Goal: Task Accomplishment & Management: Manage account settings

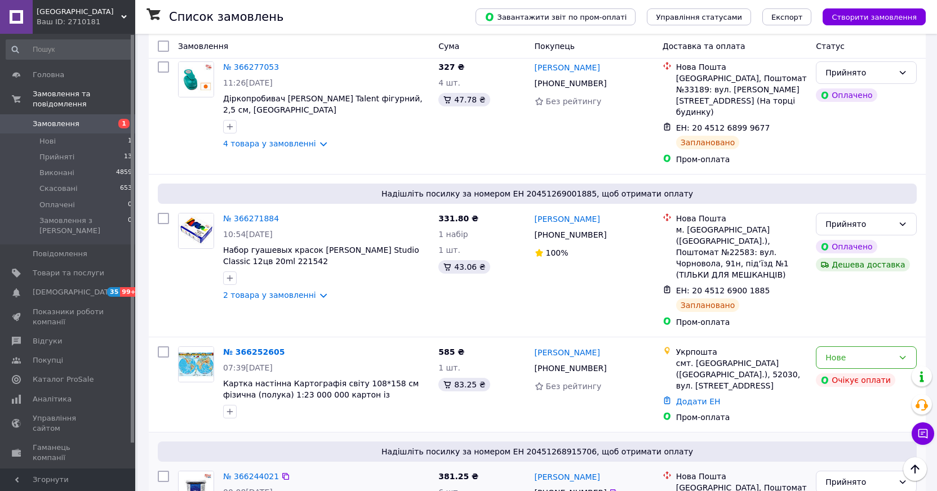
scroll to position [789, 0]
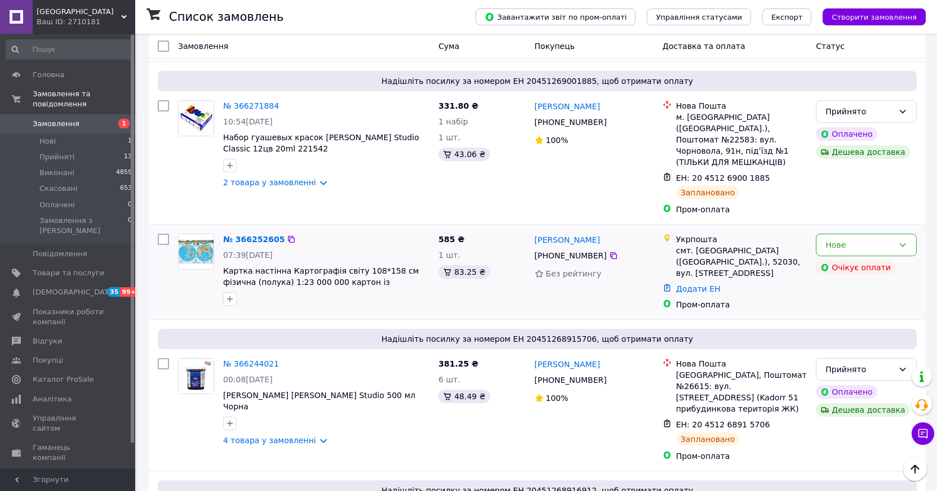
click at [162, 229] on div at bounding box center [163, 272] width 20 height 86
drag, startPoint x: 314, startPoint y: 196, endPoint x: 256, endPoint y: 234, distance: 70.0
click at [256, 235] on div "№ 366252605 07:39, 12.10.2025 Картка настінна Картографія світу 108*158 см фізи…" at bounding box center [537, 272] width 777 height 95
click at [263, 235] on link "№ 366252605" at bounding box center [253, 239] width 61 height 9
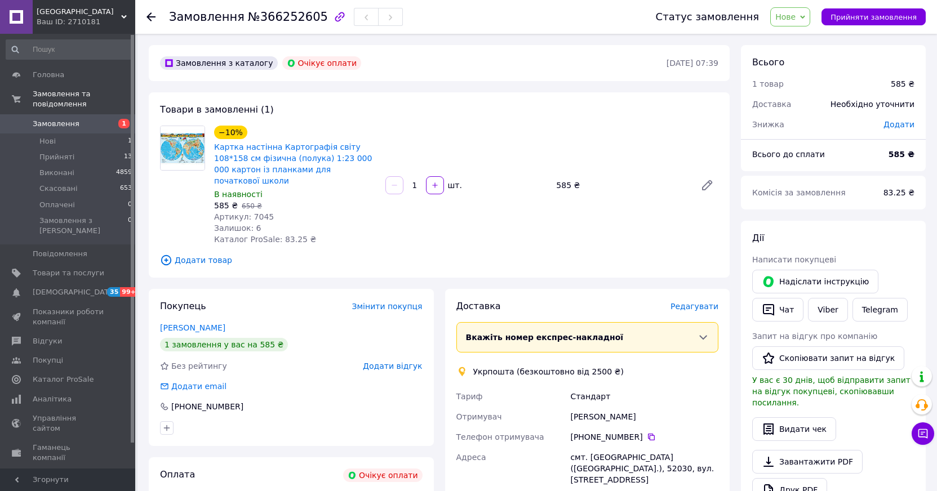
click at [153, 20] on icon at bounding box center [151, 16] width 9 height 9
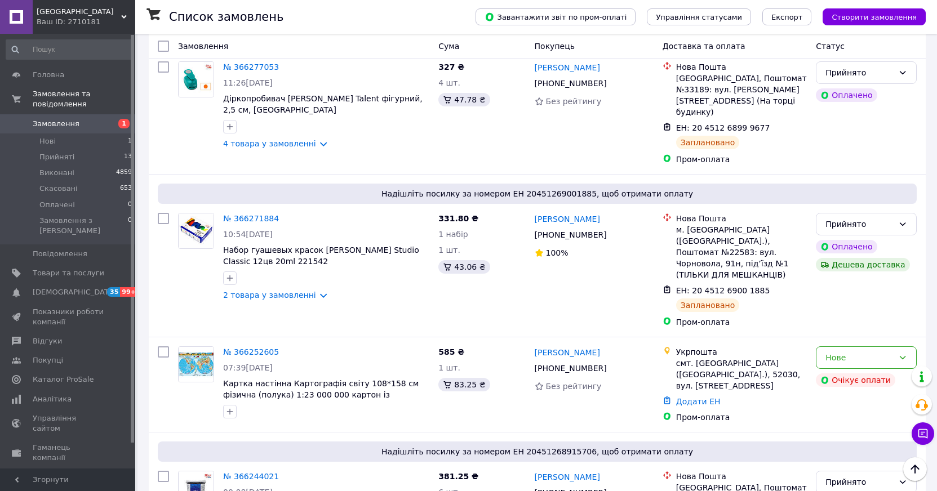
scroll to position [733, 0]
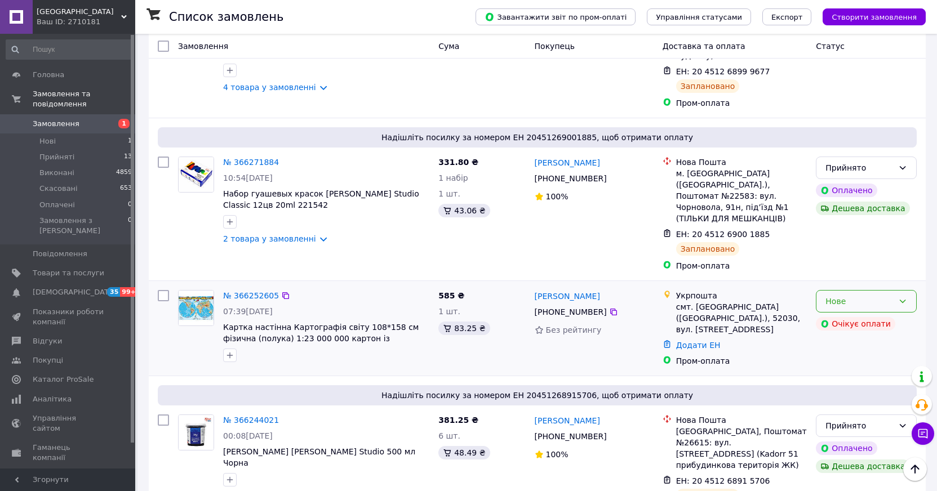
click at [902, 297] on icon at bounding box center [902, 301] width 9 height 9
click at [850, 251] on li "Прийнято" at bounding box center [867, 250] width 100 height 20
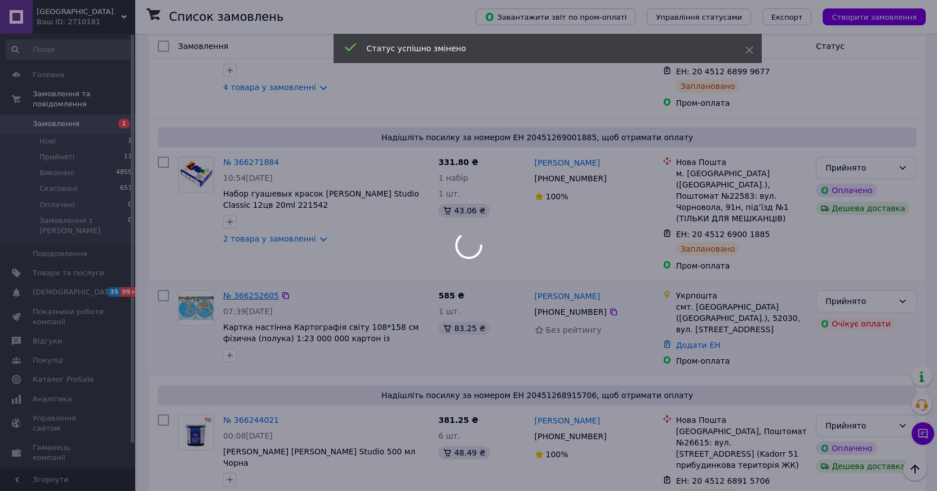
click at [254, 220] on div at bounding box center [468, 245] width 937 height 491
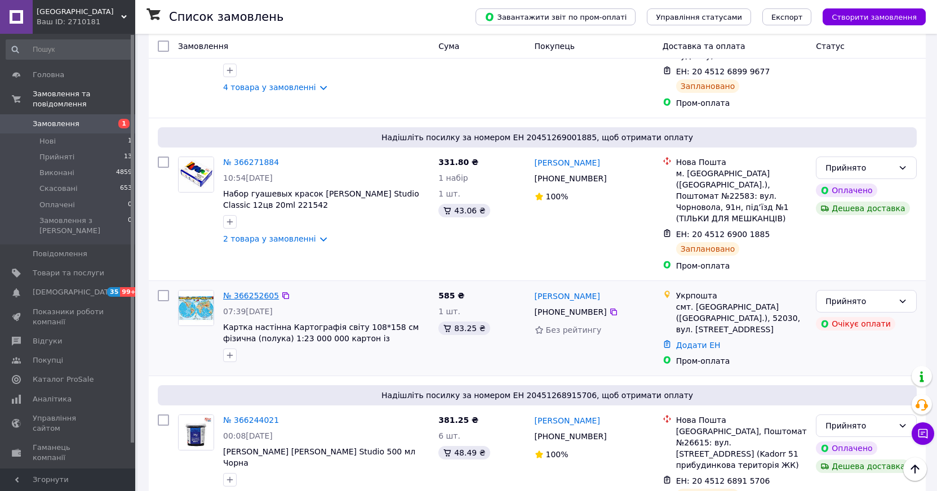
click at [254, 291] on link "№ 366252605" at bounding box center [251, 295] width 56 height 9
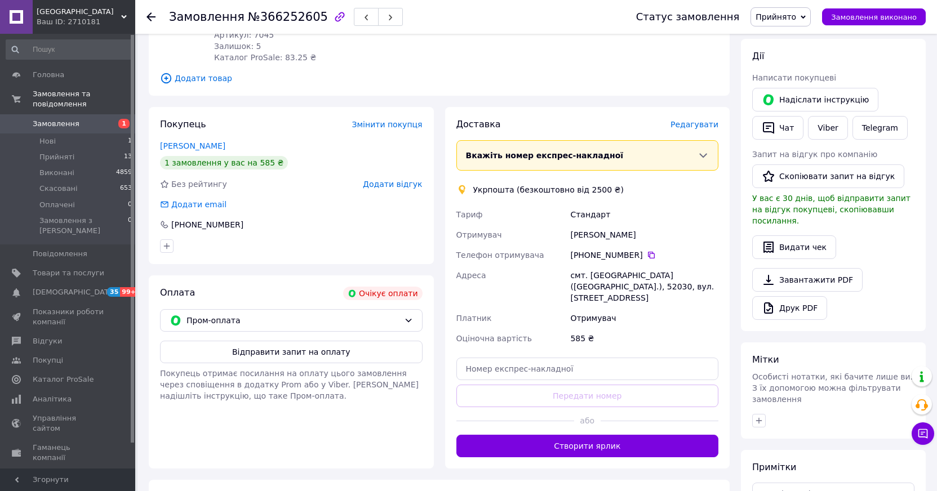
scroll to position [279, 0]
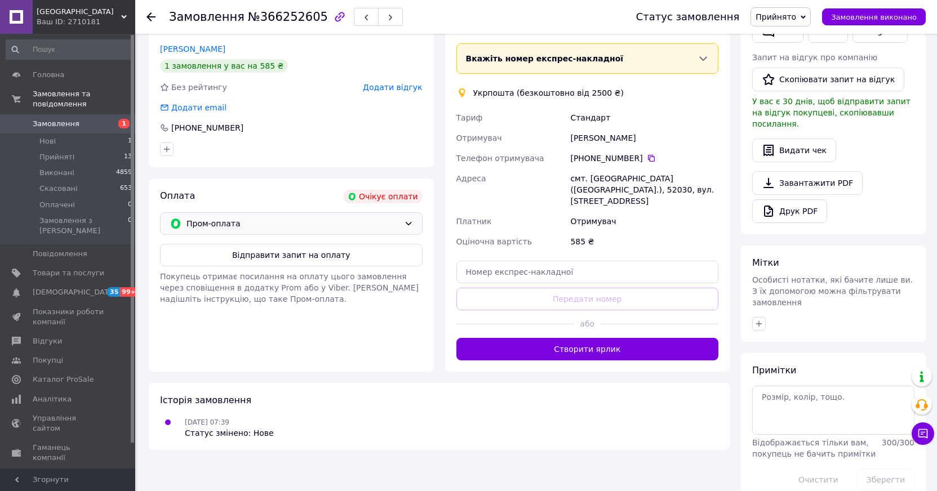
click at [409, 219] on icon at bounding box center [408, 223] width 9 height 9
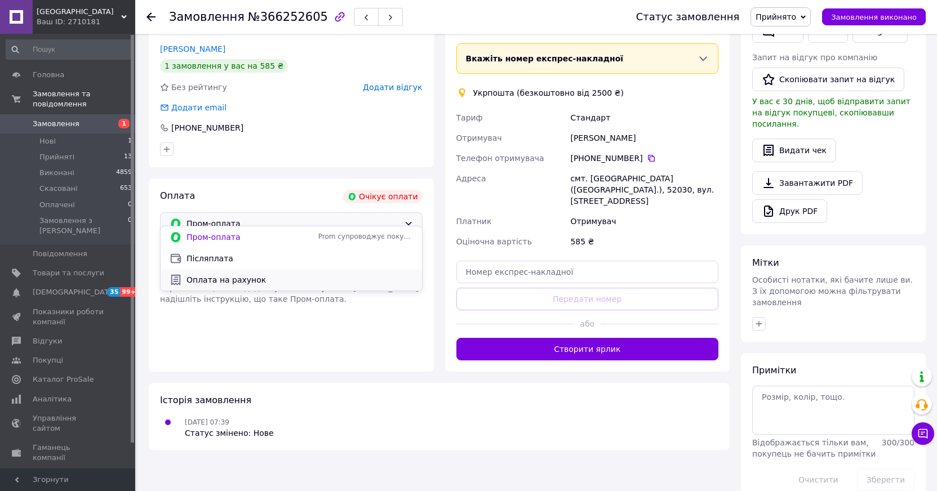
click at [225, 282] on span "Оплата на рахунок" at bounding box center [300, 279] width 227 height 11
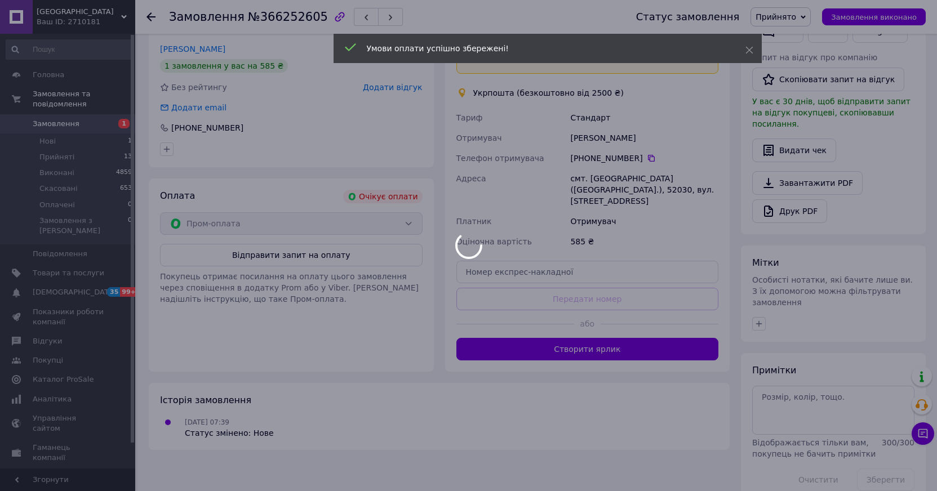
scroll to position [259, 0]
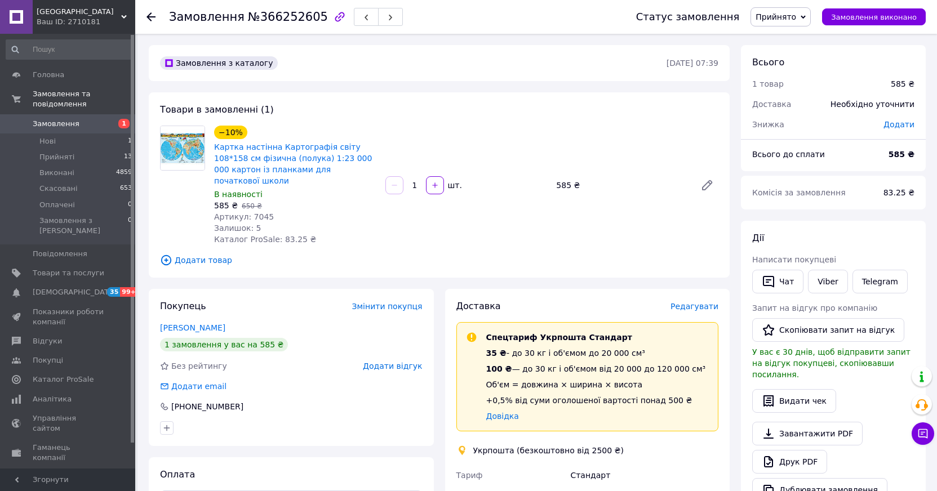
drag, startPoint x: 151, startPoint y: 16, endPoint x: 150, endPoint y: 24, distance: 7.3
click at [151, 16] on icon at bounding box center [151, 16] width 9 height 9
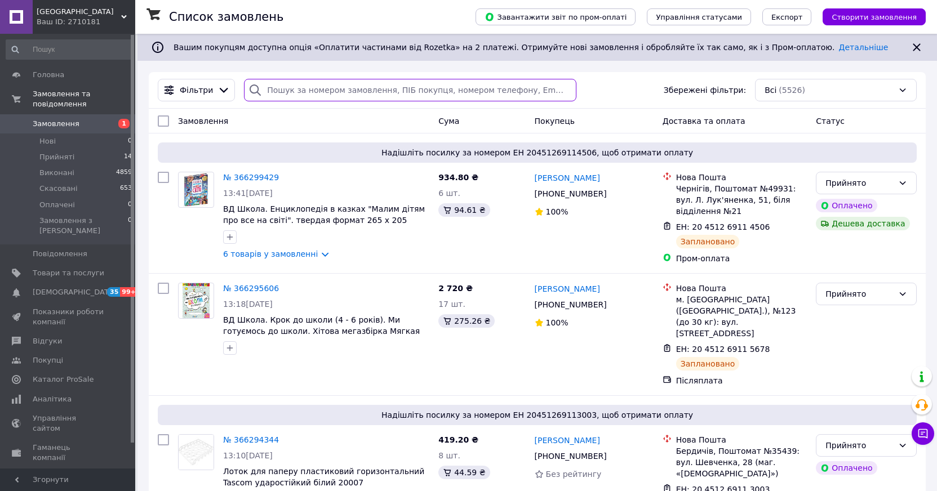
click at [290, 91] on input "search" at bounding box center [410, 90] width 332 height 23
paste input "366175825"
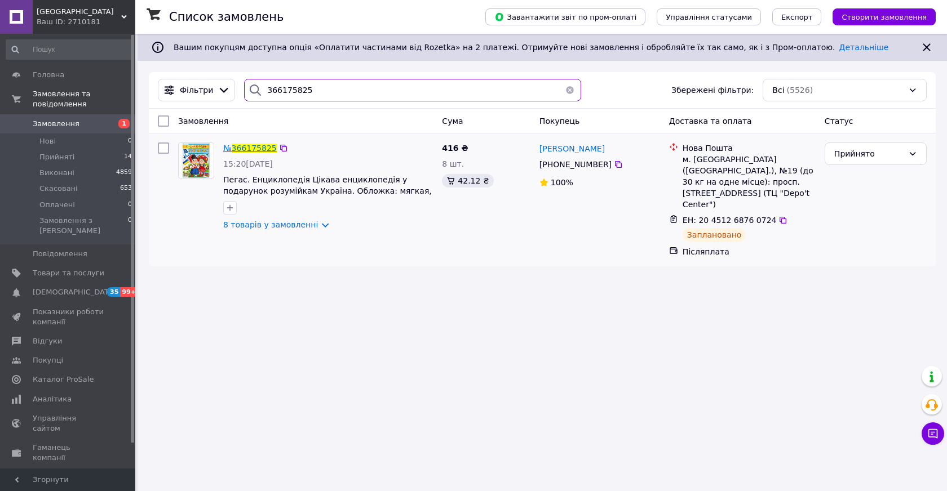
type input "366175825"
click at [243, 148] on span "366175825" at bounding box center [254, 148] width 45 height 9
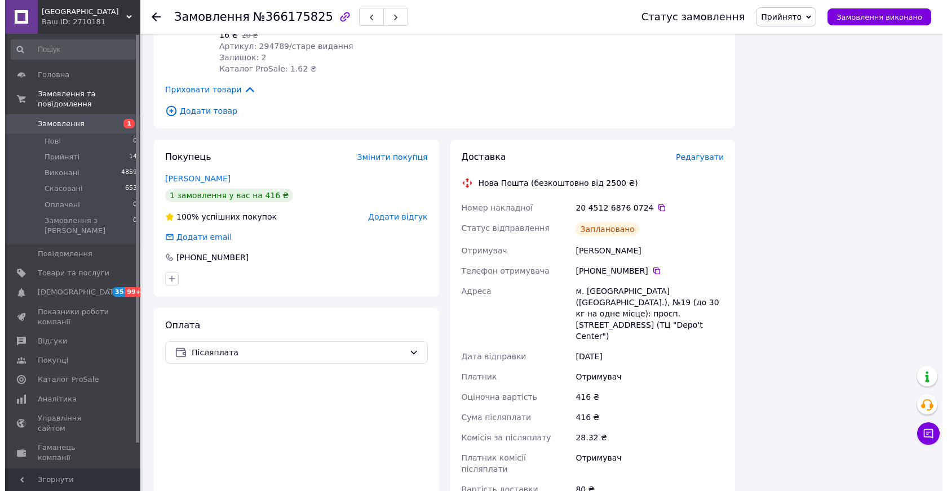
scroll to position [1127, 0]
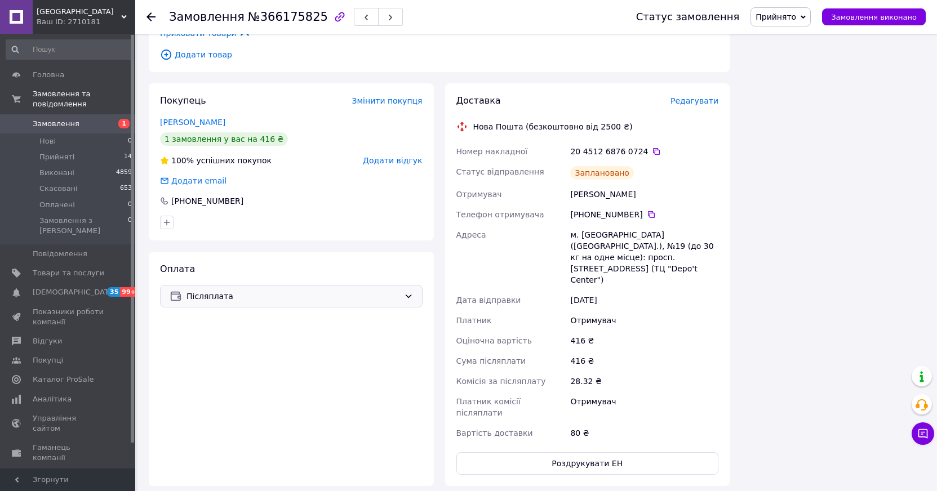
click at [407, 292] on icon at bounding box center [408, 296] width 9 height 9
click at [235, 318] on span "Оплата на рахунок" at bounding box center [300, 318] width 227 height 11
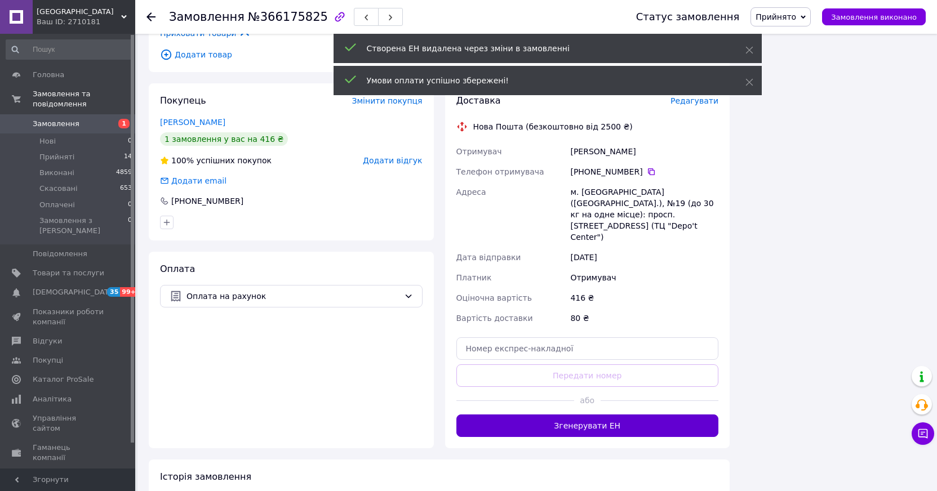
click at [587, 415] on button "Згенерувати ЕН" at bounding box center [587, 426] width 263 height 23
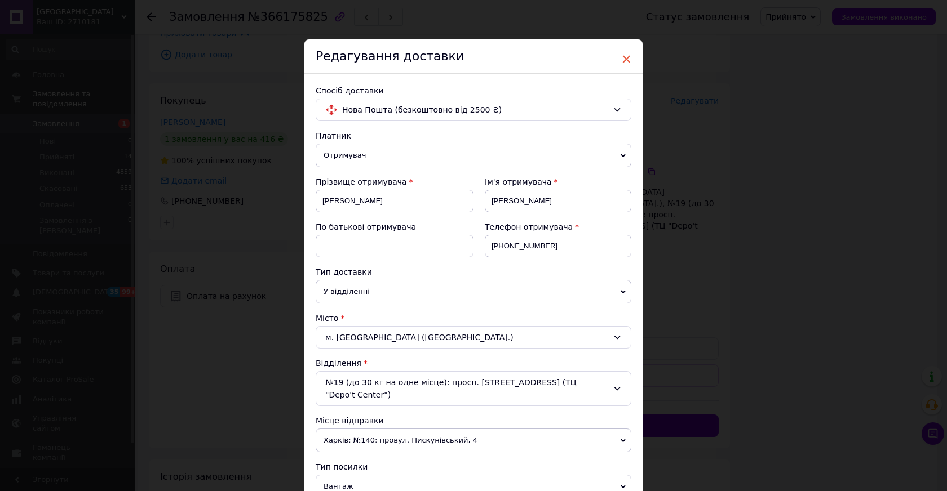
click at [624, 60] on span "×" at bounding box center [626, 59] width 10 height 19
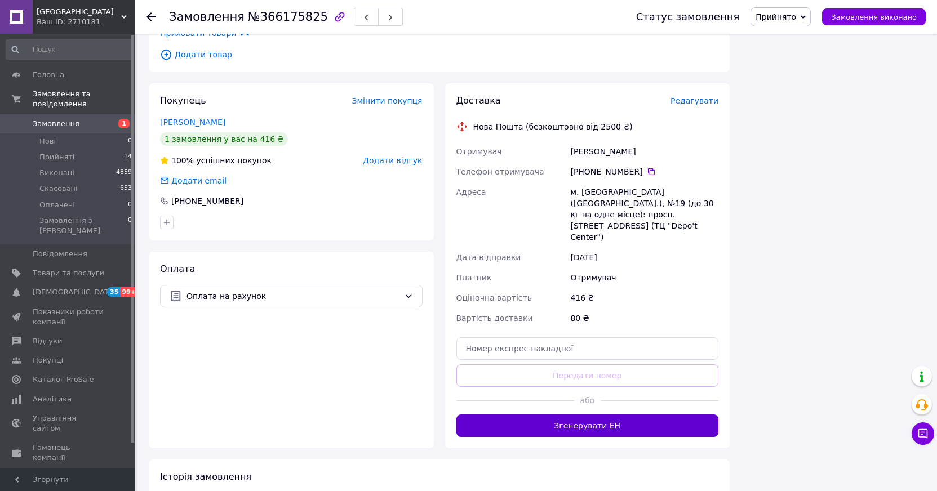
click at [595, 415] on button "Згенерувати ЕН" at bounding box center [587, 426] width 263 height 23
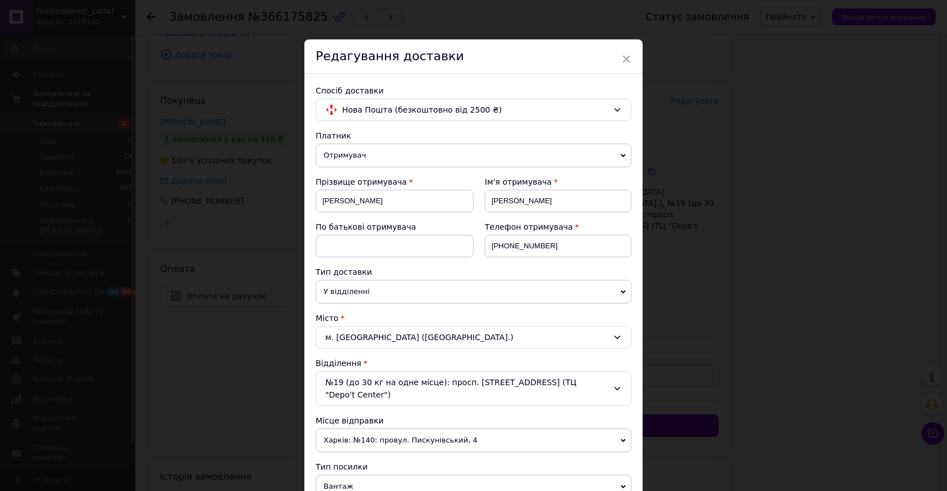
scroll to position [282, 0]
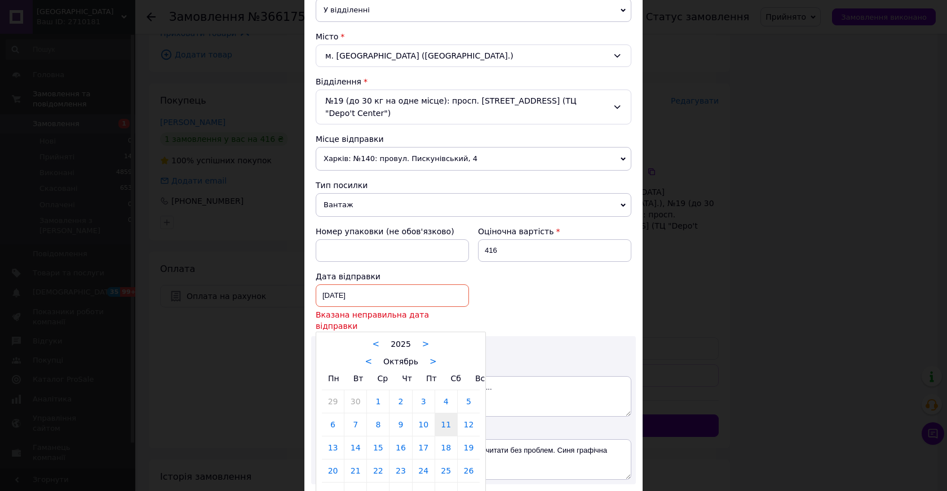
click at [328, 285] on div "[DATE] < 2025 > < Октябрь > Пн Вт Ср Чт Пт Сб Вс 29 30 1 2 3 4 5 6 7 8 9 10 11 …" at bounding box center [392, 296] width 153 height 23
click at [329, 437] on link "13" at bounding box center [333, 448] width 22 height 23
type input "[DATE]"
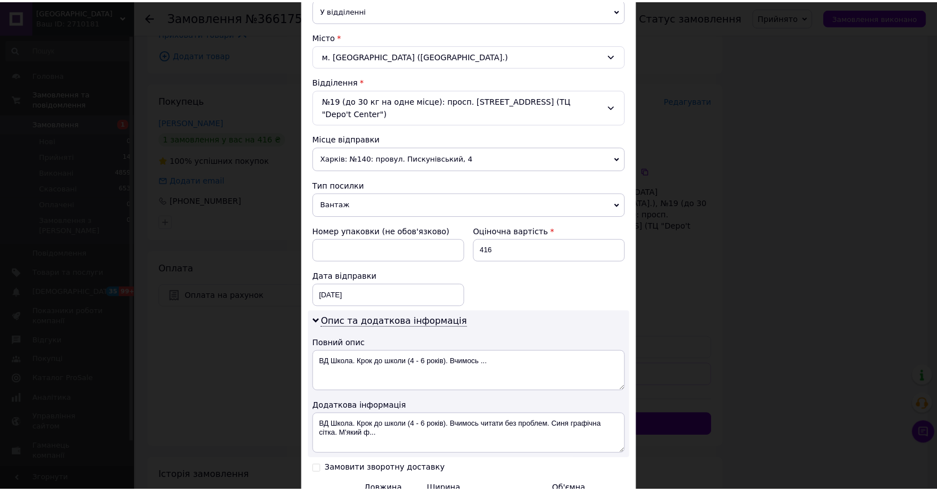
scroll to position [403, 0]
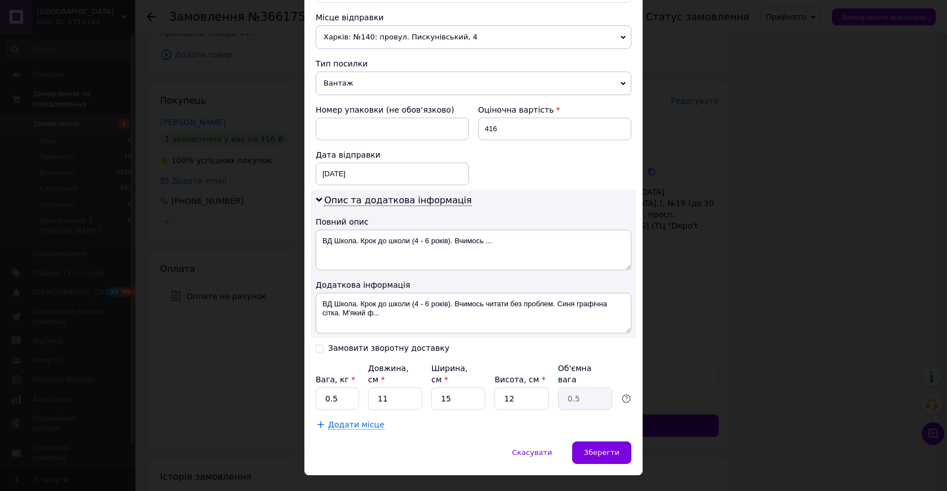
drag, startPoint x: 607, startPoint y: 432, endPoint x: 421, endPoint y: 427, distance: 186.0
click at [606, 449] on span "Зберегти" at bounding box center [602, 453] width 36 height 8
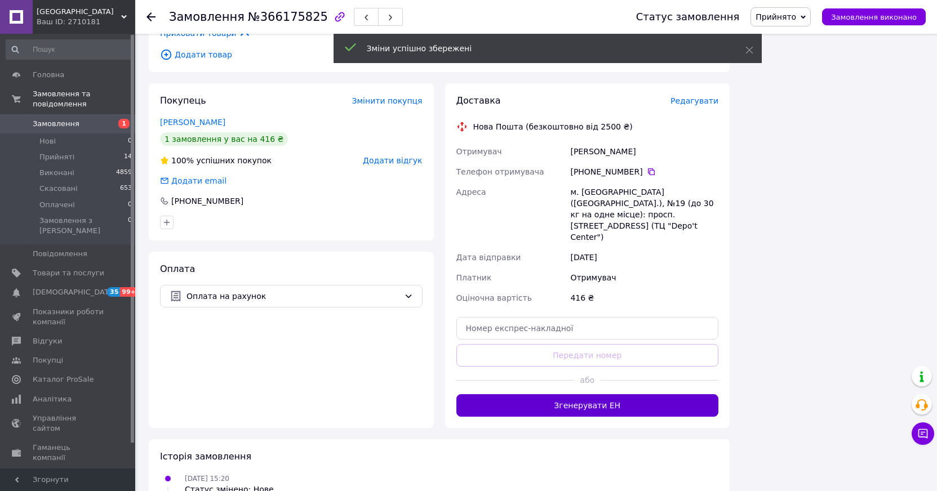
click at [596, 394] on button "Згенерувати ЕН" at bounding box center [587, 405] width 263 height 23
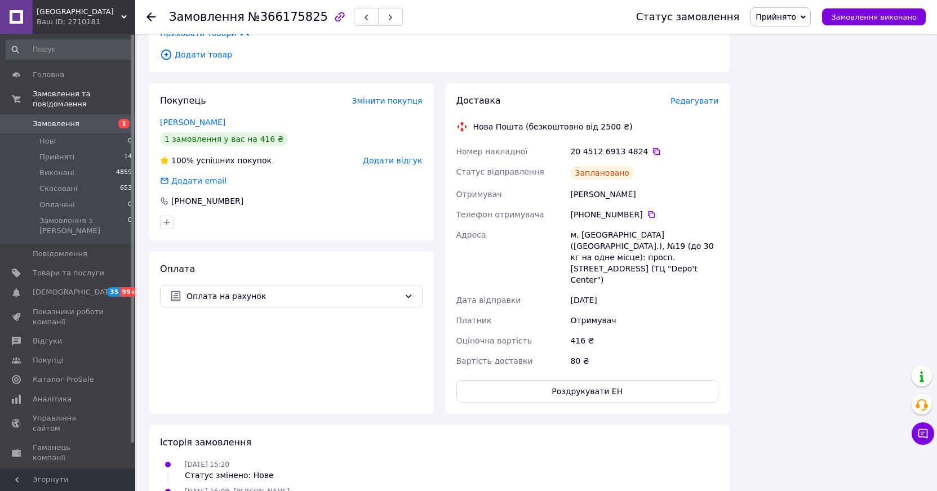
click at [652, 147] on icon at bounding box center [656, 151] width 9 height 9
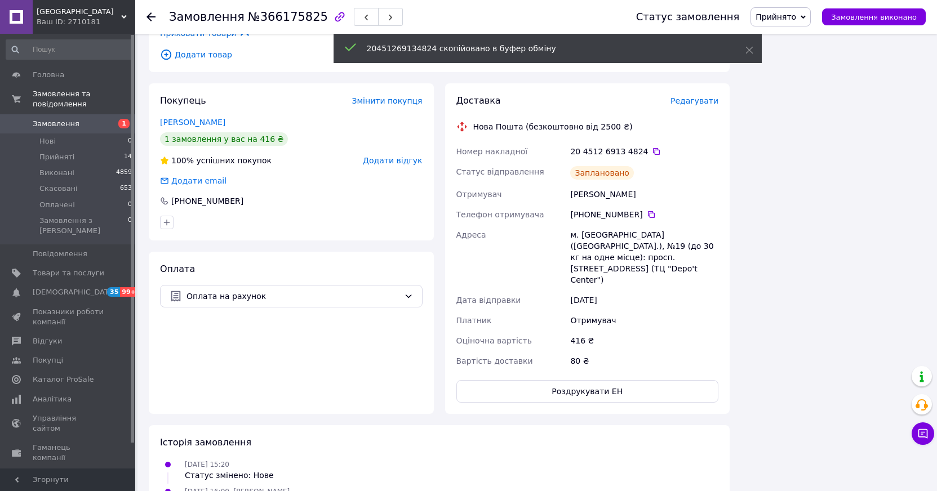
click at [150, 16] on use at bounding box center [151, 16] width 9 height 9
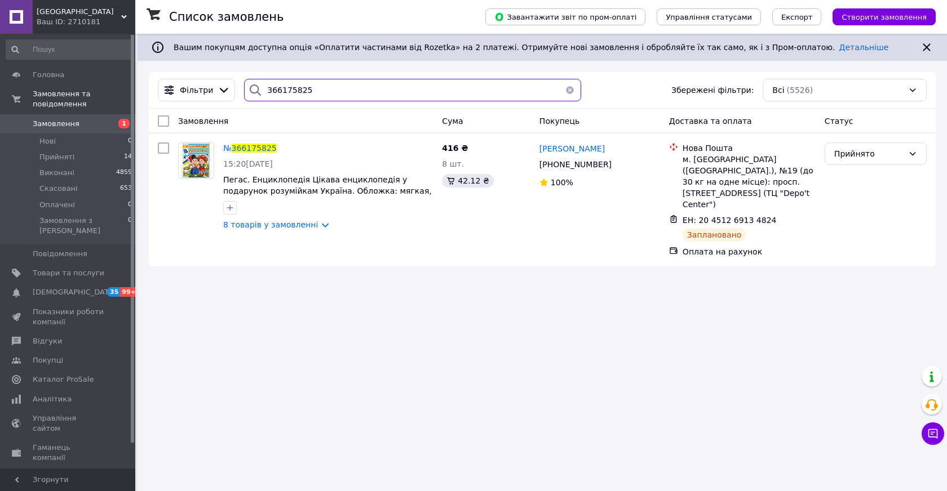
click at [316, 91] on input "366175825" at bounding box center [412, 90] width 336 height 23
type input "3"
